Goal: Task Accomplishment & Management: Manage account settings

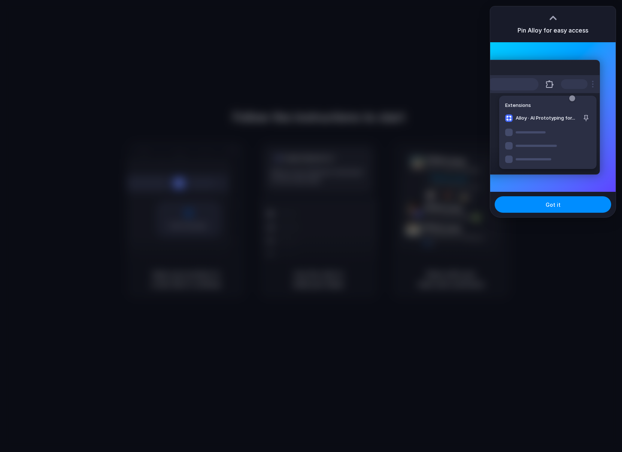
click at [604, 31] on div "Pin Alloy for easy access" at bounding box center [552, 24] width 125 height 36
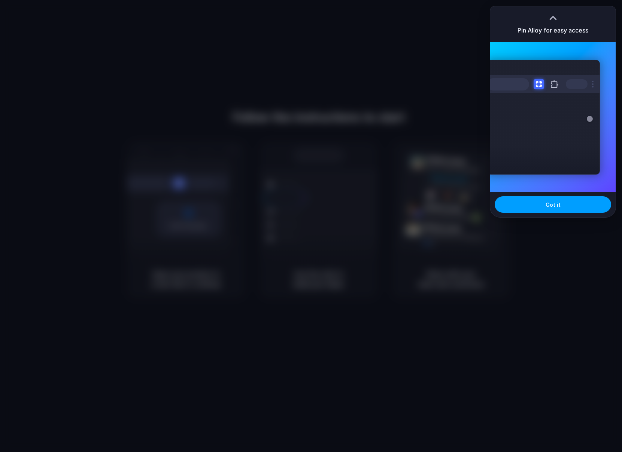
click at [576, 202] on button "Got it" at bounding box center [552, 204] width 116 height 16
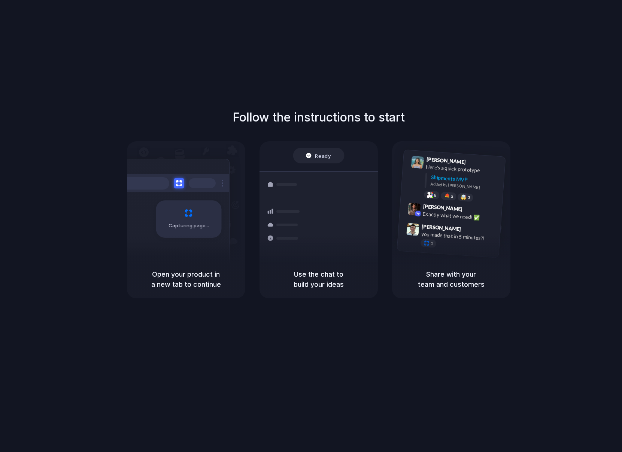
click at [594, 36] on div "Follow the instructions to start Capturing page Open your product in a new tab …" at bounding box center [318, 233] width 636 height 467
click at [253, 91] on div "Follow the instructions to start Capturing page Open your product in a new tab …" at bounding box center [318, 233] width 636 height 467
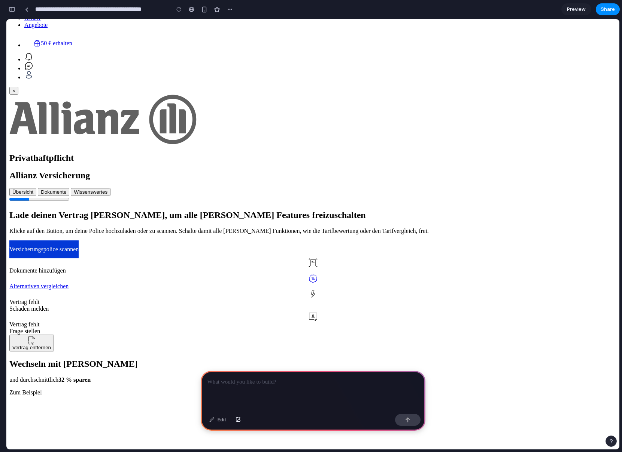
scroll to position [317, 0]
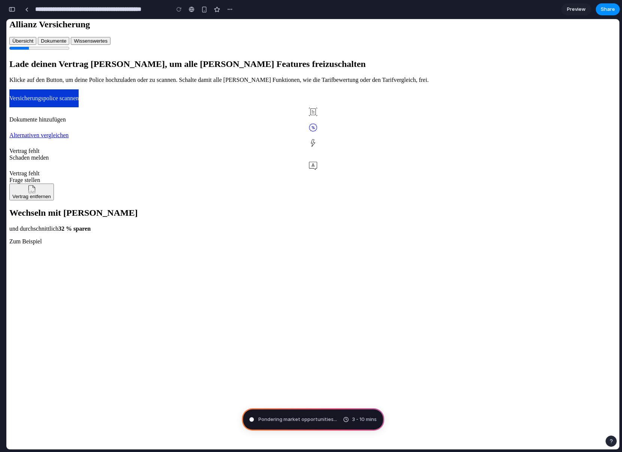
click at [294, 420] on span "Pondering market opportunities ..." at bounding box center [297, 419] width 79 height 7
click at [575, 9] on span "Preview" at bounding box center [576, 9] width 19 height 7
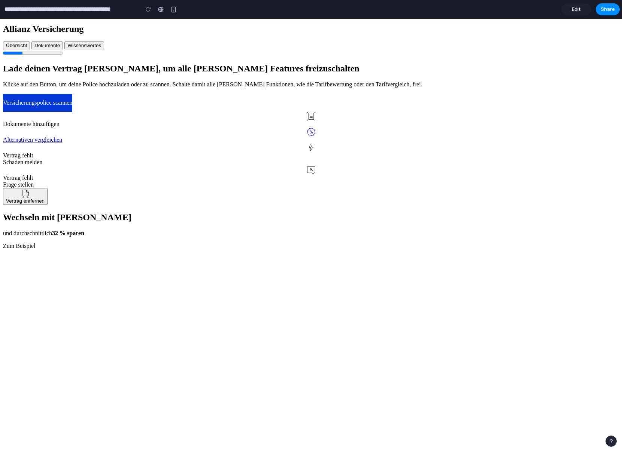
scroll to position [313, 0]
click at [575, 12] on span "Edit" at bounding box center [575, 9] width 9 height 7
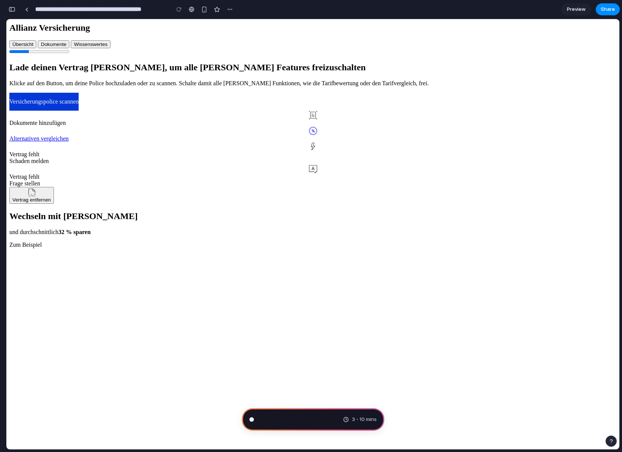
scroll to position [317, 0]
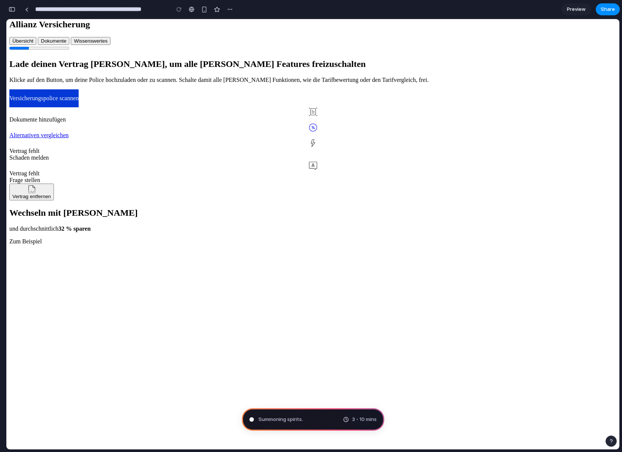
click at [12, 9] on div "button" at bounding box center [12, 9] width 7 height 5
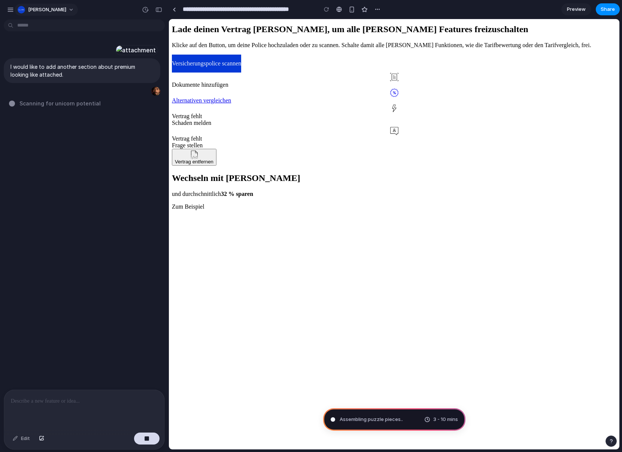
click at [43, 10] on span "[PERSON_NAME]" at bounding box center [47, 9] width 38 height 7
click at [48, 28] on li "Settings" at bounding box center [47, 27] width 62 height 12
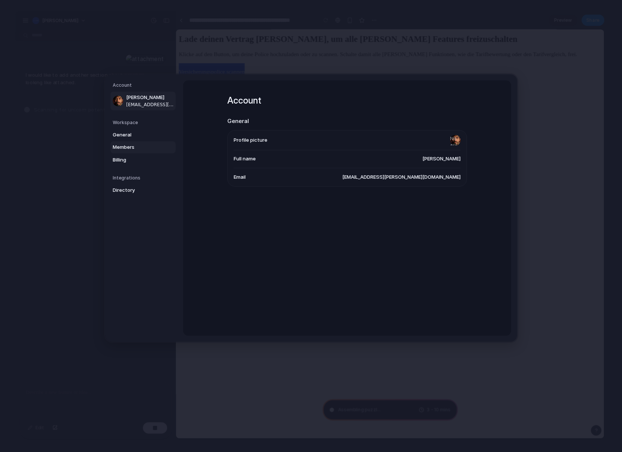
click at [132, 144] on span "Members" at bounding box center [137, 147] width 48 height 7
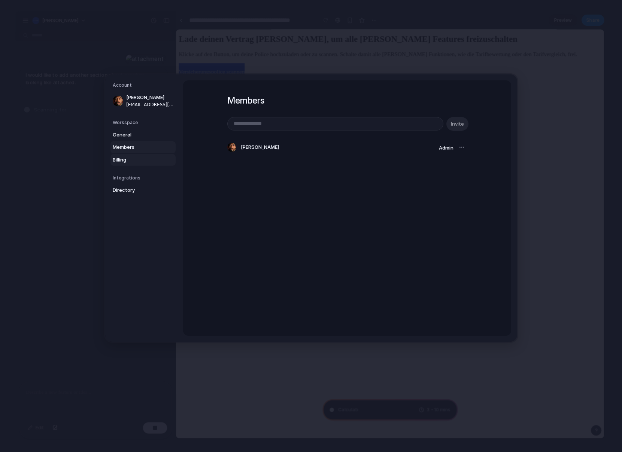
click at [143, 161] on span "Billing" at bounding box center [137, 159] width 48 height 7
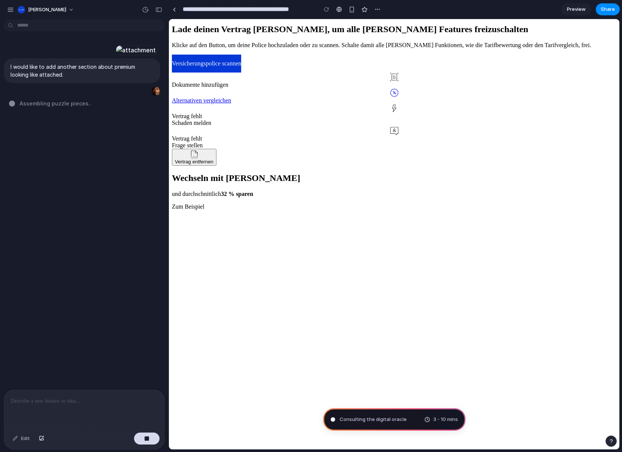
type input "**********"
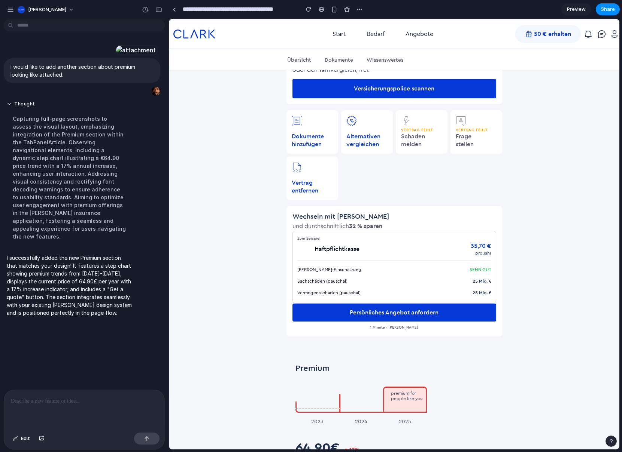
scroll to position [349, 0]
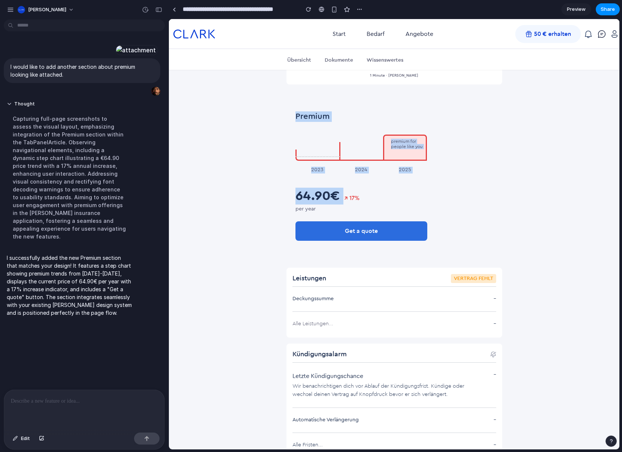
drag, startPoint x: 269, startPoint y: 104, endPoint x: 464, endPoint y: 184, distance: 209.9
click at [464, 184] on section "Lade deinen Vertrag [PERSON_NAME], um alle [PERSON_NAME] Features freizuschalte…" at bounding box center [394, 167] width 450 height 835
drag, startPoint x: 454, startPoint y: 201, endPoint x: 245, endPoint y: 97, distance: 233.3
click at [246, 98] on section "Lade deinen Vertrag [PERSON_NAME], um alle [PERSON_NAME] Features freizuschalte…" at bounding box center [394, 167] width 450 height 835
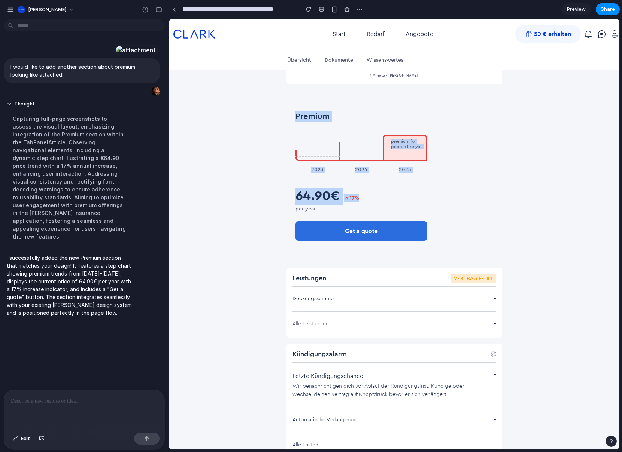
click at [244, 95] on section "Lade deinen Vertrag [PERSON_NAME], um alle [PERSON_NAME] Features freizuschalte…" at bounding box center [394, 167] width 450 height 835
drag, startPoint x: 248, startPoint y: 98, endPoint x: 560, endPoint y: 290, distance: 366.2
click at [560, 290] on section "Lade deinen Vertrag [PERSON_NAME], um alle [PERSON_NAME] Features freizuschalte…" at bounding box center [394, 167] width 450 height 835
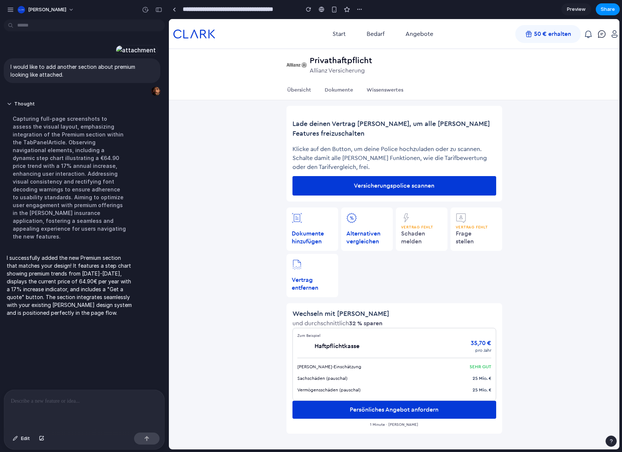
scroll to position [70, 0]
click at [11, 5] on button "button" at bounding box center [10, 9] width 11 height 11
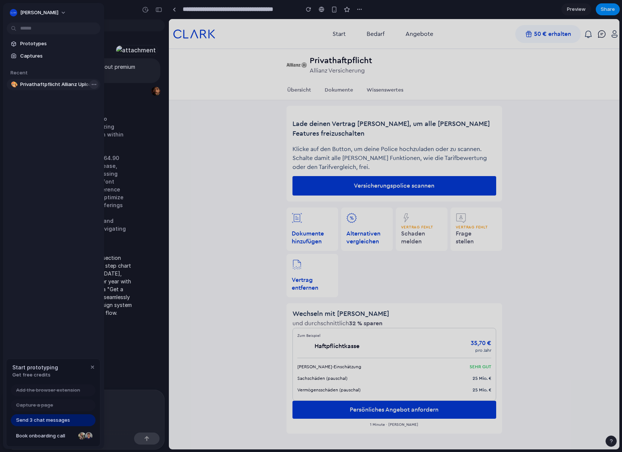
click at [91, 85] on body "**********" at bounding box center [311, 226] width 622 height 452
click at [104, 124] on span "Delete" at bounding box center [103, 123] width 16 height 7
click at [92, 88] on body "**********" at bounding box center [311, 226] width 622 height 452
click at [99, 123] on span "Delete" at bounding box center [103, 123] width 16 height 7
click at [466, 85] on div at bounding box center [311, 226] width 622 height 452
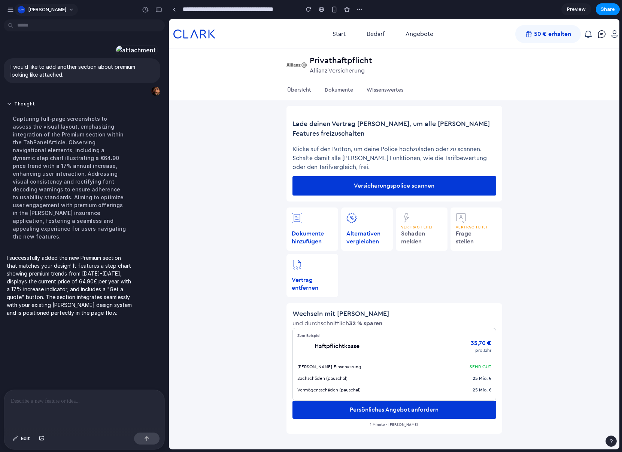
click at [20, 11] on div "button" at bounding box center [21, 9] width 7 height 7
